Goal: Task Accomplishment & Management: Use online tool/utility

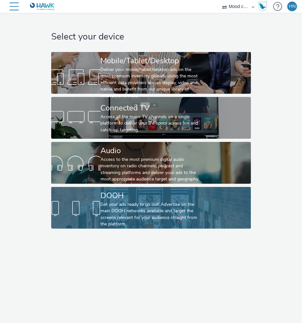
click at [102, 203] on div "Get your ads ready to go out! Advertise on the main DOOH networks available and…" at bounding box center [149, 215] width 98 height 26
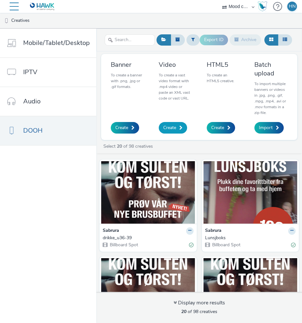
click at [173, 127] on span "Create" at bounding box center [169, 128] width 13 height 6
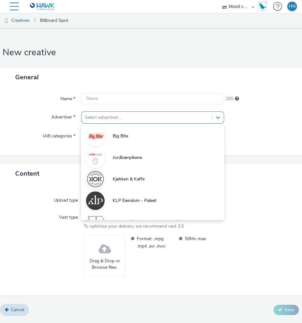
click at [119, 117] on div at bounding box center [147, 118] width 124 height 8
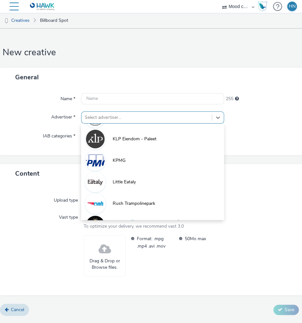
scroll to position [100, 0]
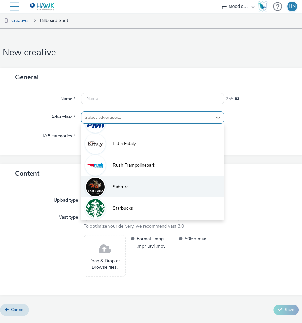
click at [121, 186] on span "Sabrura" at bounding box center [121, 187] width 16 height 6
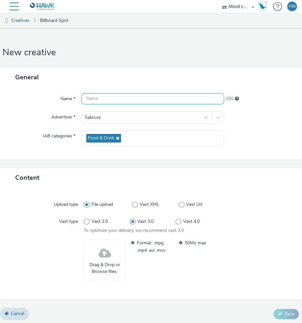
click at [121, 99] on input "text" at bounding box center [152, 98] width 143 height 11
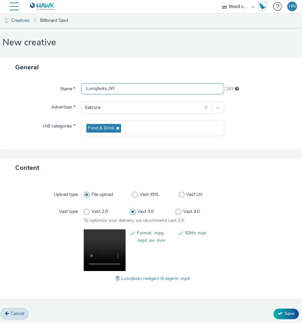
scroll to position [11, 0]
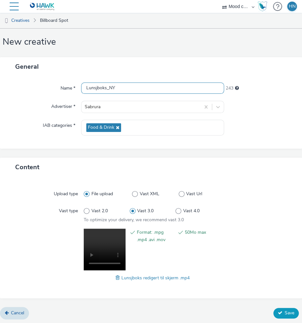
type input "Lunsjboks_NY"
click at [287, 313] on span "Save" at bounding box center [289, 313] width 10 height 6
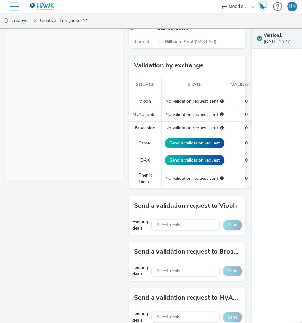
scroll to position [164, 0]
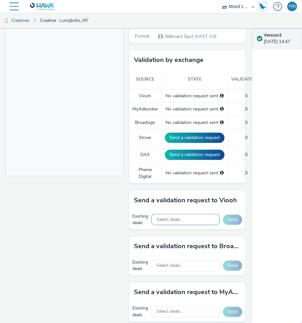
click at [184, 216] on div "Select deals..." at bounding box center [185, 219] width 68 height 11
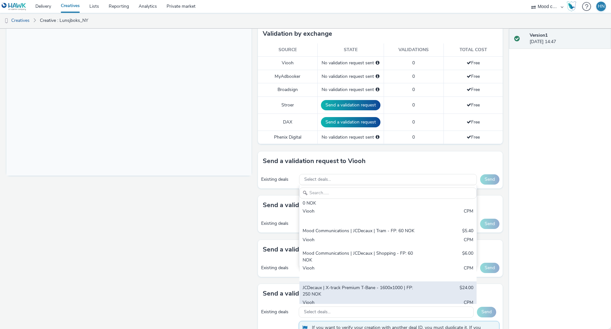
scroll to position [158, 0]
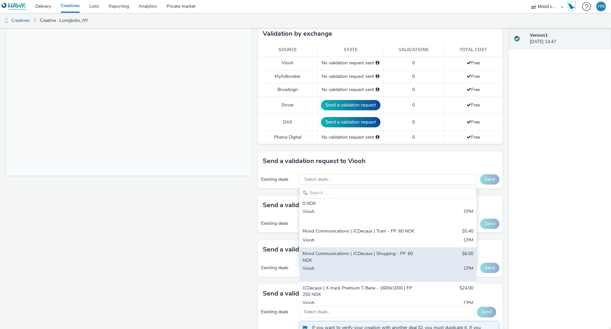
click at [379, 250] on div "Mood Communications | JCDecaux | Shopping - FP: 60 NOK" at bounding box center [358, 256] width 113 height 13
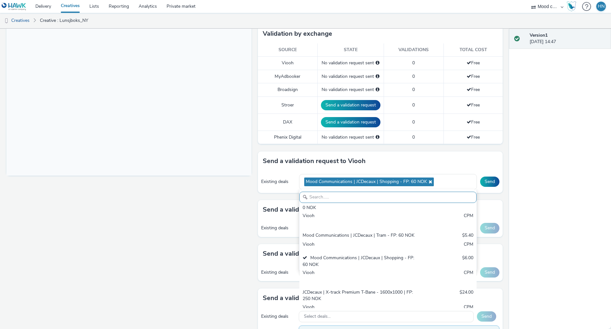
click at [547, 189] on div "Version 1 04 September 2025, 14:47" at bounding box center [560, 179] width 102 height 300
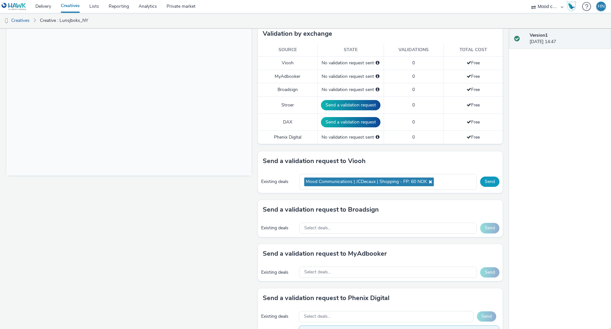
click at [494, 180] on button "Send" at bounding box center [489, 181] width 19 height 10
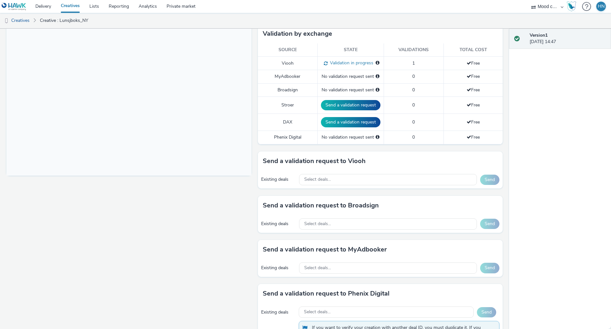
scroll to position [0, 0]
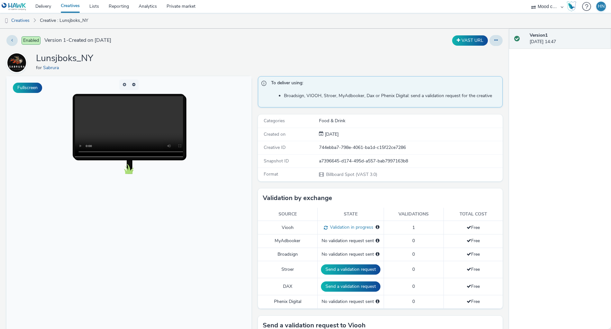
click at [71, 5] on link "Creatives" at bounding box center [70, 6] width 29 height 13
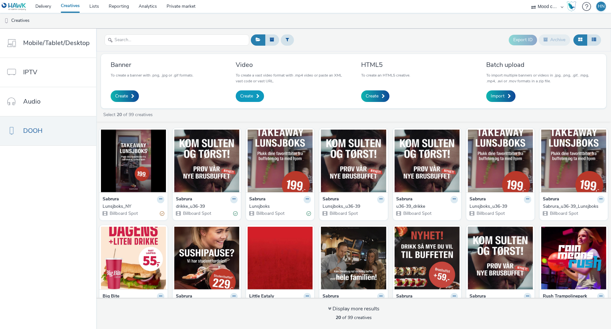
click at [250, 97] on span "Create" at bounding box center [246, 96] width 13 height 6
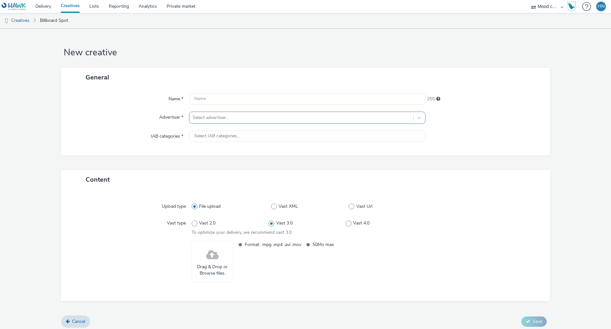
click at [260, 117] on div at bounding box center [301, 118] width 217 height 8
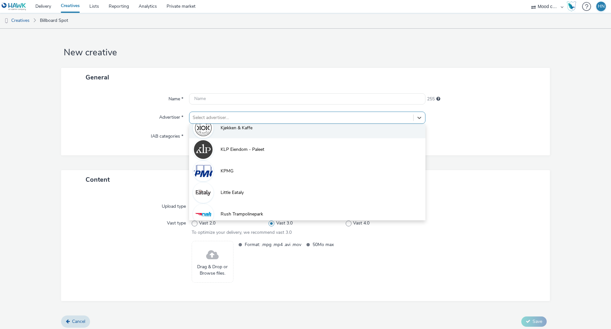
scroll to position [100, 0]
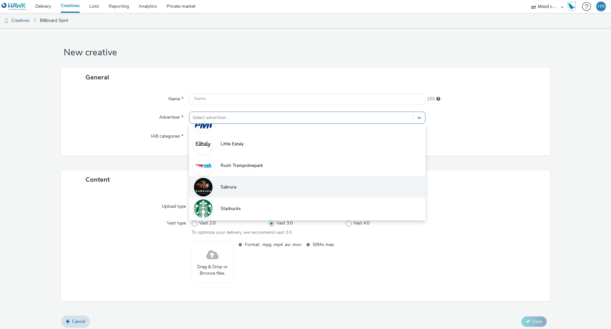
click at [247, 182] on li "Sabrura" at bounding box center [307, 187] width 236 height 22
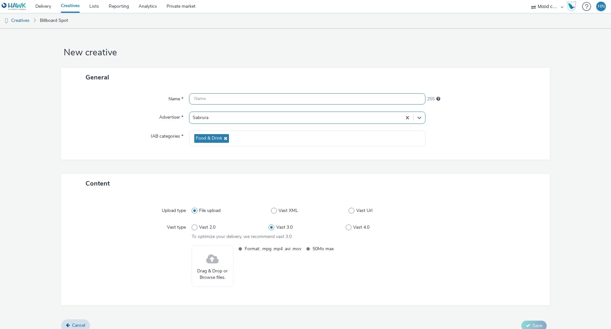
click at [249, 100] on input "text" at bounding box center [307, 98] width 236 height 11
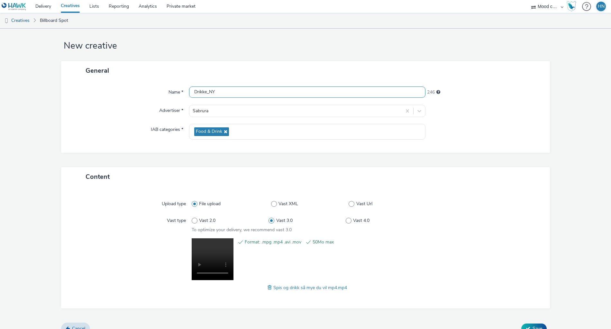
scroll to position [16, 0]
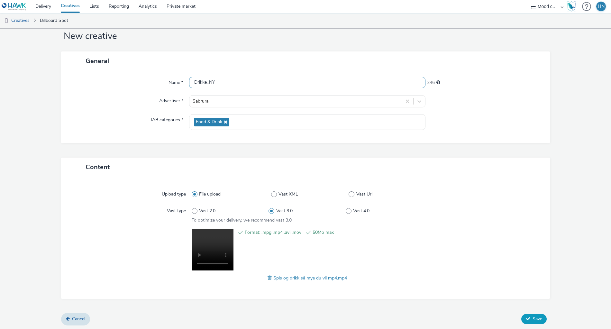
type input "Drikke_NY"
click at [535, 317] on span "Save" at bounding box center [537, 319] width 10 height 6
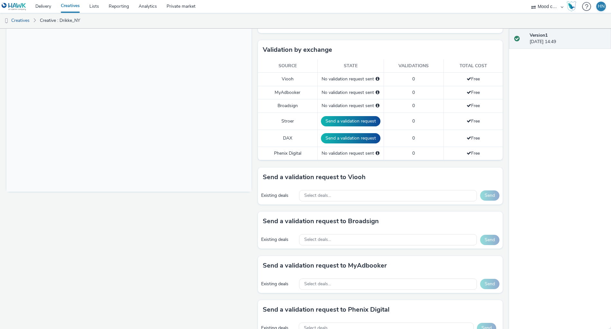
scroll to position [145, 0]
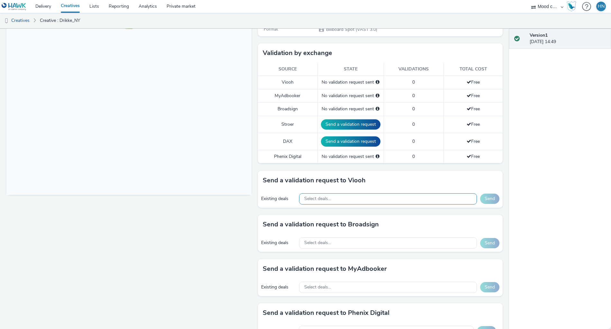
click at [367, 195] on div "Select deals..." at bounding box center [388, 198] width 178 height 11
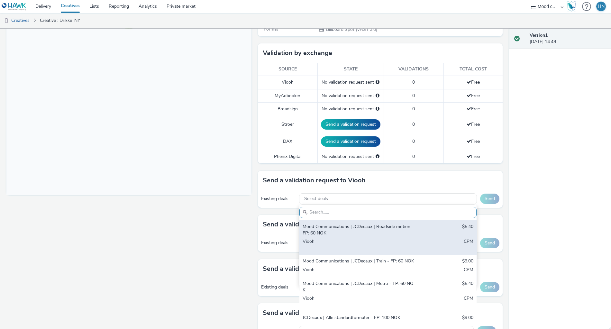
scroll to position [158, 0]
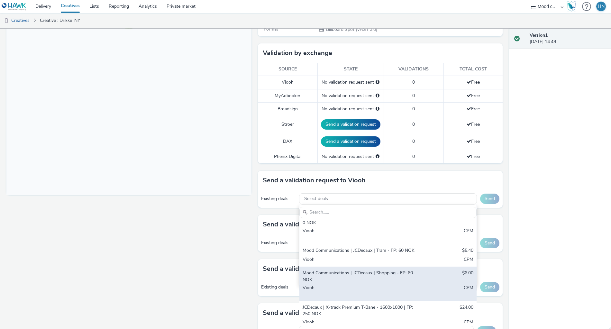
click at [369, 270] on div "Mood Communications | JCDecaux | Shopping - FP: 60 NOK" at bounding box center [358, 276] width 113 height 13
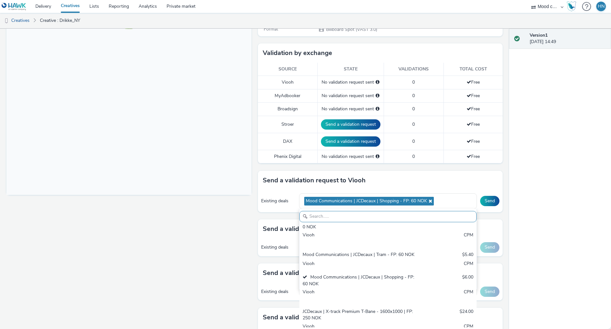
click at [568, 201] on div "Version 1 04 September 2025, 14:49" at bounding box center [560, 179] width 102 height 300
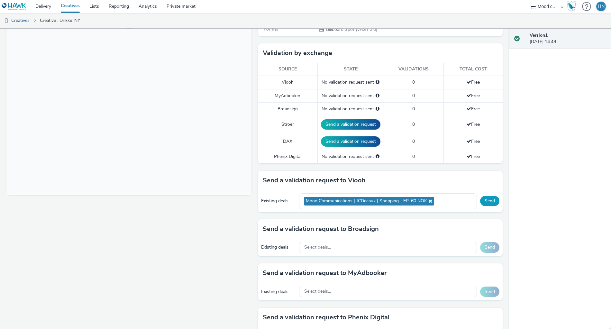
click at [490, 196] on button "Send" at bounding box center [489, 201] width 19 height 10
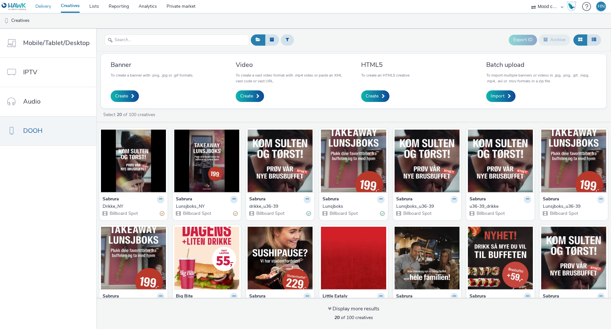
click at [37, 4] on link "Delivery" at bounding box center [43, 6] width 25 height 13
click at [79, 6] on link "Creatives" at bounding box center [70, 6] width 29 height 13
click at [155, 173] on img at bounding box center [133, 161] width 65 height 63
